Goal: Task Accomplishment & Management: Use online tool/utility

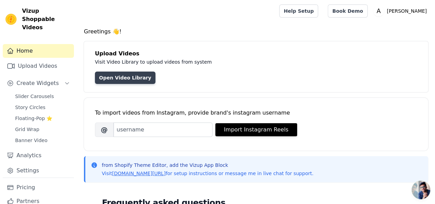
click at [121, 75] on link "Open Video Library" at bounding box center [125, 78] width 61 height 12
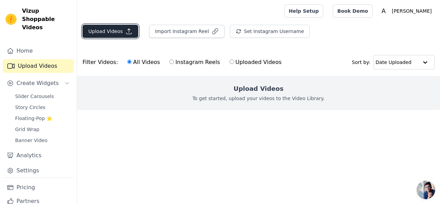
click at [117, 34] on button "Upload Videos" at bounding box center [111, 31] width 56 height 13
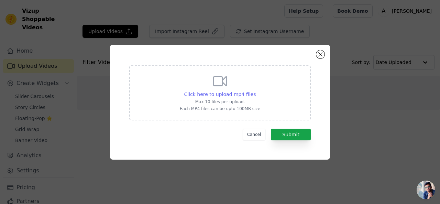
click at [230, 94] on span "Click here to upload mp4 files" at bounding box center [220, 95] width 72 height 6
click at [256, 91] on input "Click here to upload mp4 files Max 10 files per upload. Each MP4 files can be u…" at bounding box center [256, 90] width 0 height 0
type input "C:\fakepath\Jaipur rugs (4).mp4"
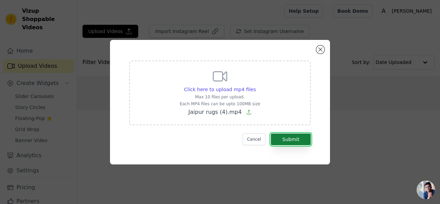
click at [299, 140] on button "Submit" at bounding box center [291, 139] width 40 height 12
click at [293, 141] on button "Submit" at bounding box center [291, 139] width 40 height 12
click at [290, 139] on button "Submit" at bounding box center [291, 139] width 40 height 12
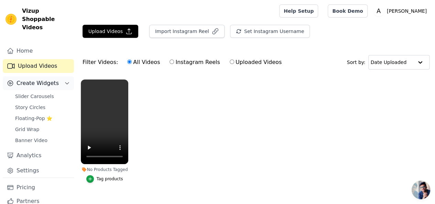
click at [38, 79] on span "Create Widgets" at bounding box center [38, 83] width 42 height 8
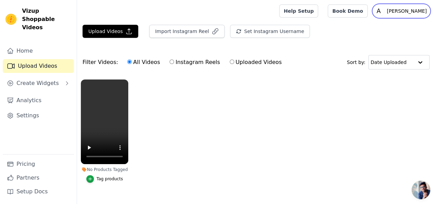
click at [414, 9] on p "[PERSON_NAME]" at bounding box center [406, 11] width 45 height 12
click at [346, 101] on ul "No Products Tagged Tag products" at bounding box center [256, 138] width 358 height 125
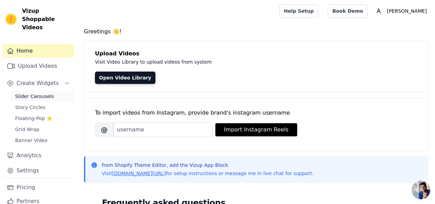
click at [37, 93] on span "Slider Carousels" at bounding box center [34, 96] width 39 height 7
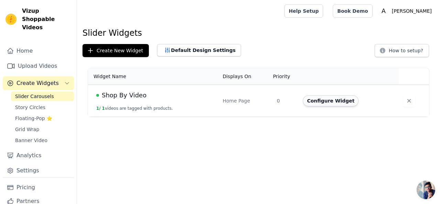
click at [326, 102] on button "Configure Widget" at bounding box center [331, 100] width 56 height 11
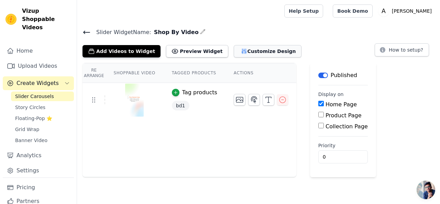
click at [243, 52] on button "Customize Design" at bounding box center [268, 51] width 68 height 12
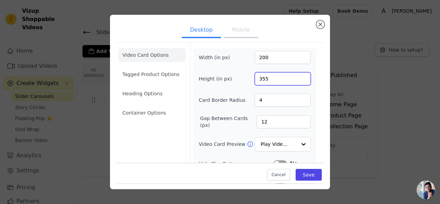
click at [259, 77] on input "355" at bounding box center [283, 78] width 56 height 13
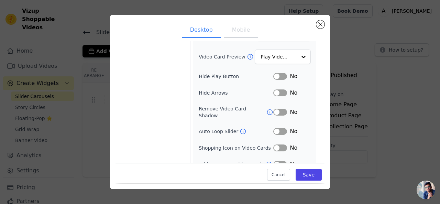
scroll to position [91, 0]
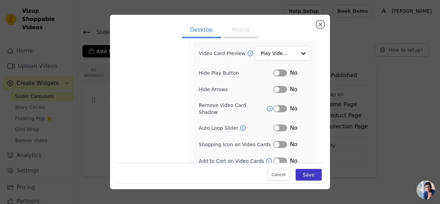
type input "155"
click at [310, 176] on button "Save" at bounding box center [309, 175] width 26 height 12
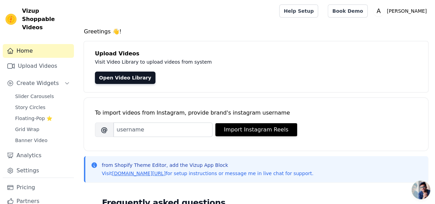
click at [45, 15] on span "Vizup Shoppable Videos" at bounding box center [46, 19] width 49 height 25
